Goal: Task Accomplishment & Management: Manage account settings

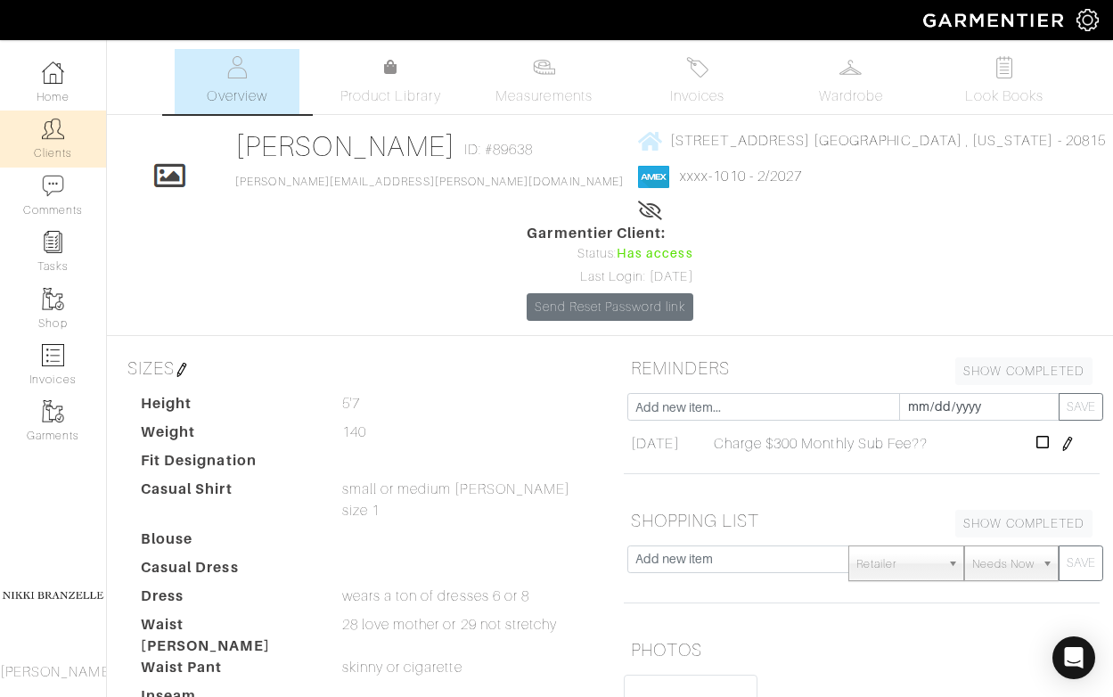
click at [22, 140] on link "Clients" at bounding box center [53, 139] width 106 height 56
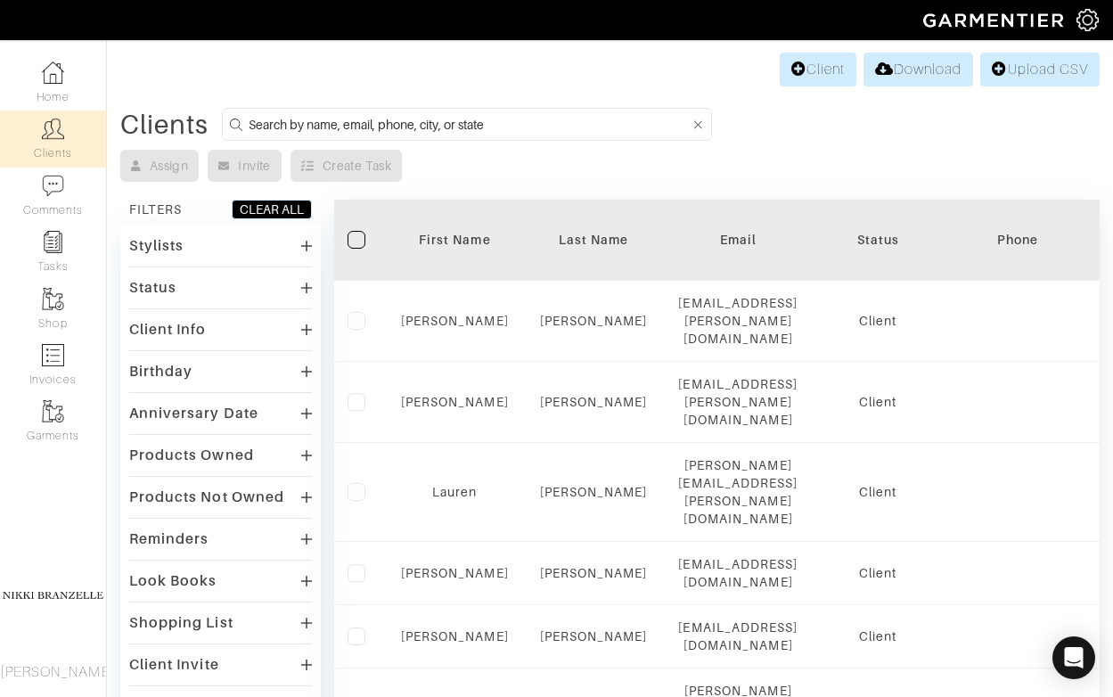
click at [483, 127] on input at bounding box center [470, 124] width 442 height 22
type input "sonya"
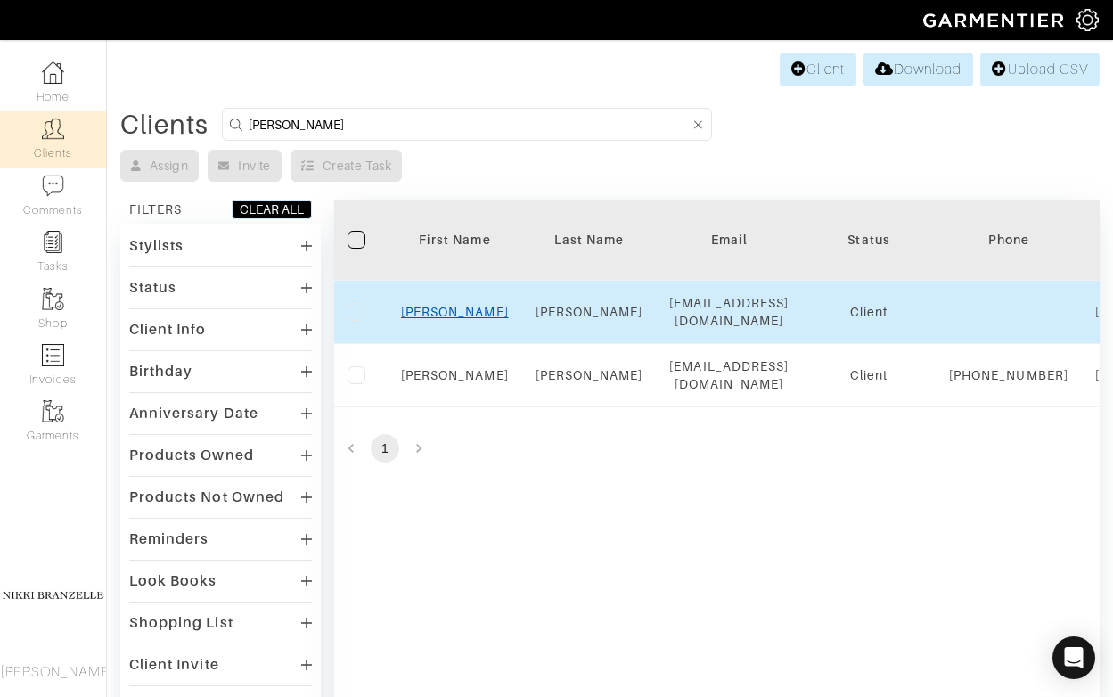
click at [452, 313] on link "Sonya" at bounding box center [455, 312] width 108 height 14
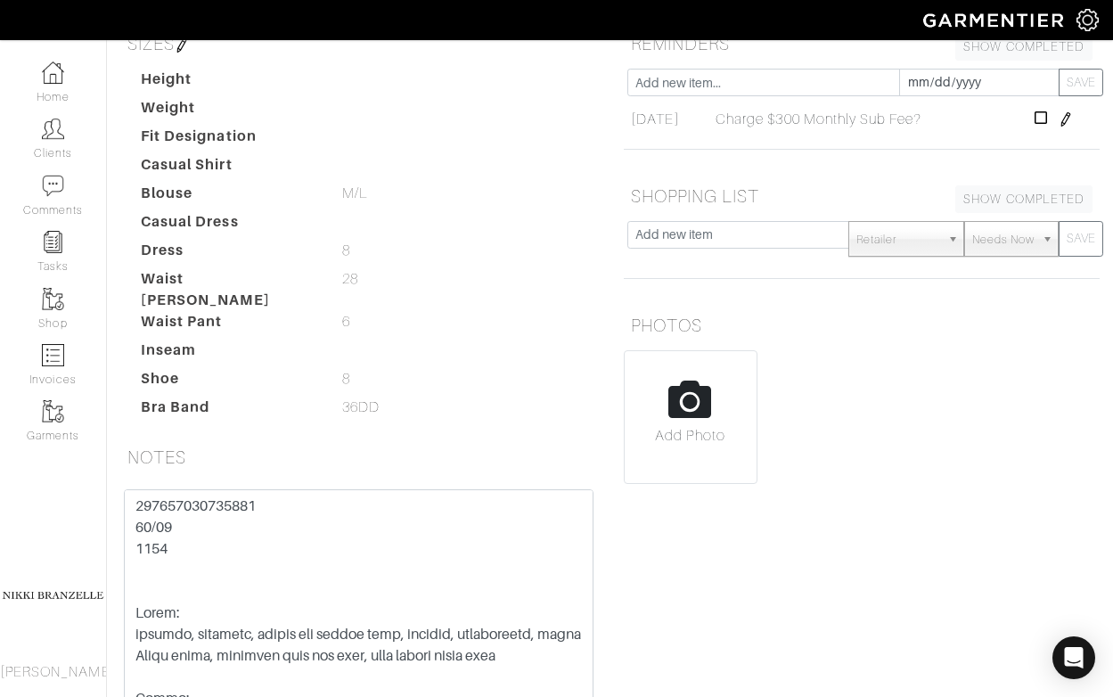
scroll to position [332, 0]
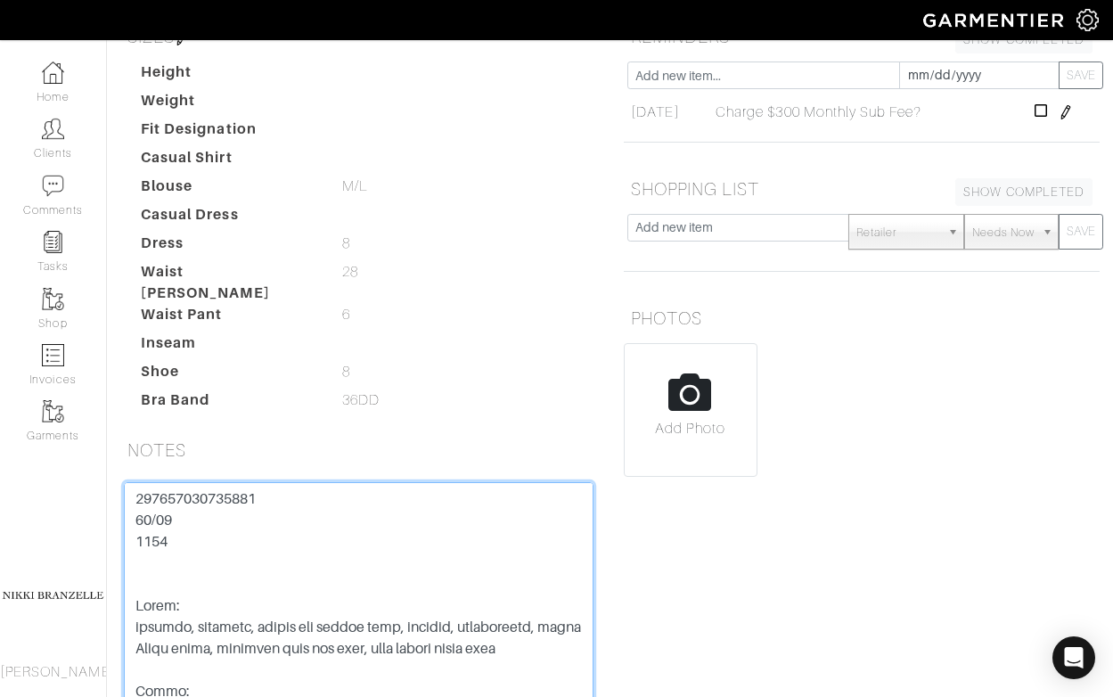
click at [217, 482] on textarea at bounding box center [359, 595] width 470 height 226
